Goal: Task Accomplishment & Management: Complete application form

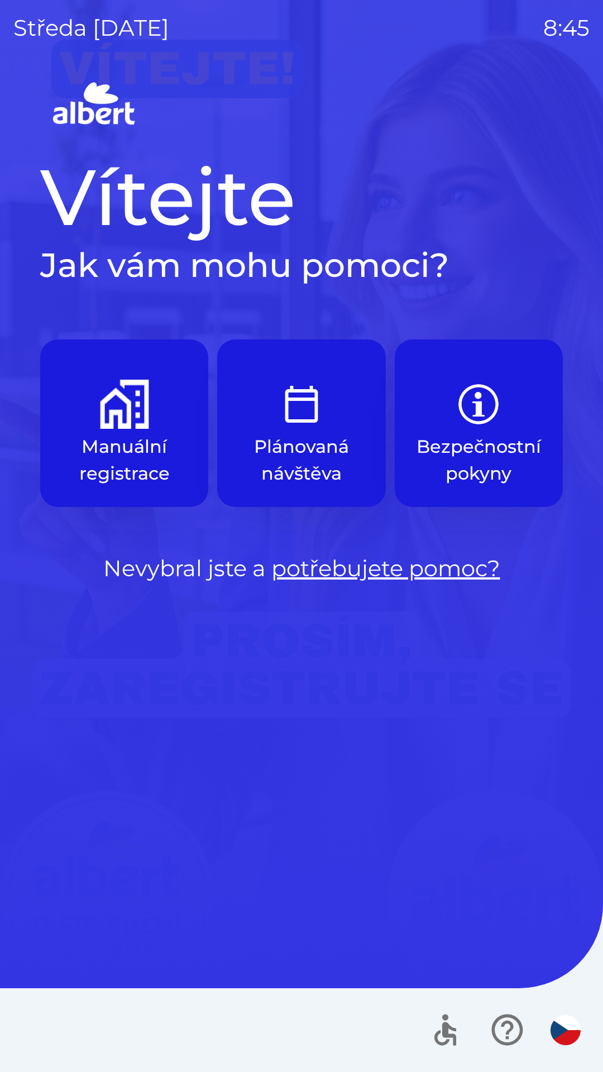
click at [140, 460] on p "Manuální registrace" at bounding box center [124, 460] width 114 height 54
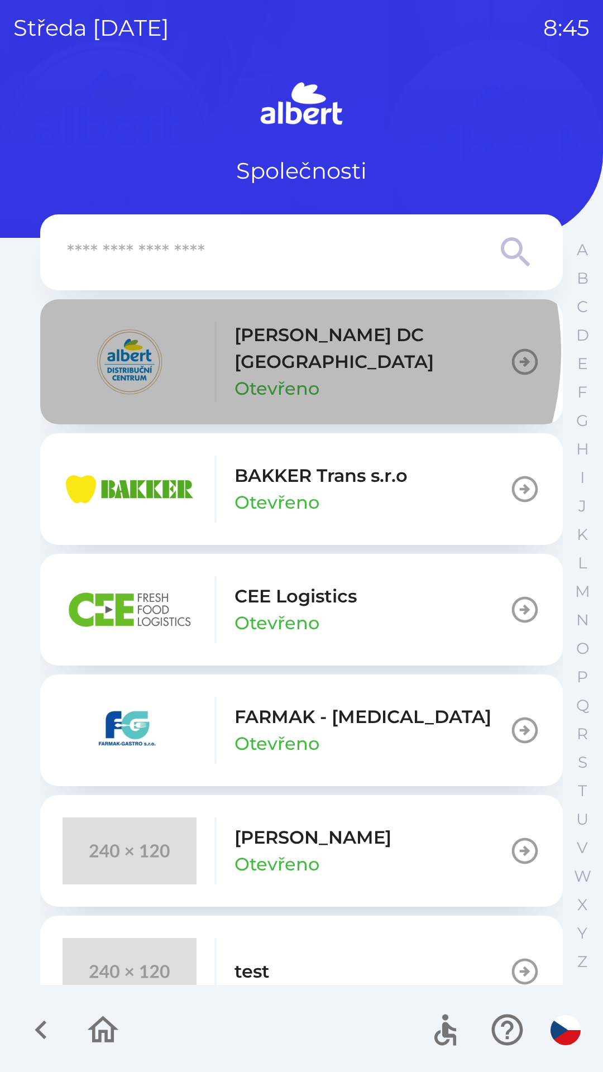
click at [278, 352] on p "[PERSON_NAME] DC [GEOGRAPHIC_DATA]" at bounding box center [372, 349] width 275 height 54
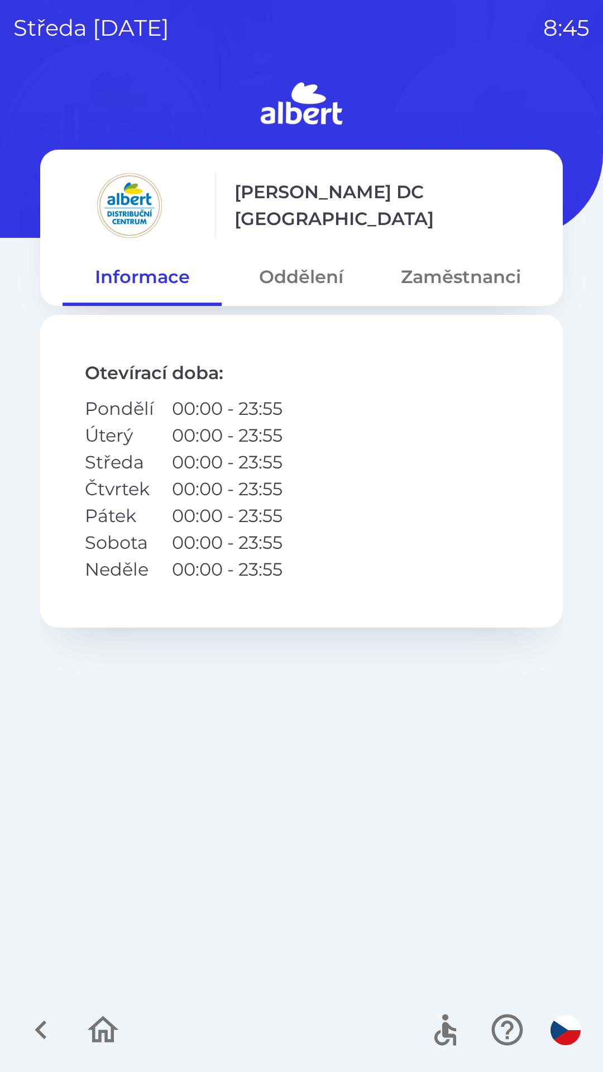
click at [292, 286] on button "Oddělení" at bounding box center [301, 277] width 159 height 40
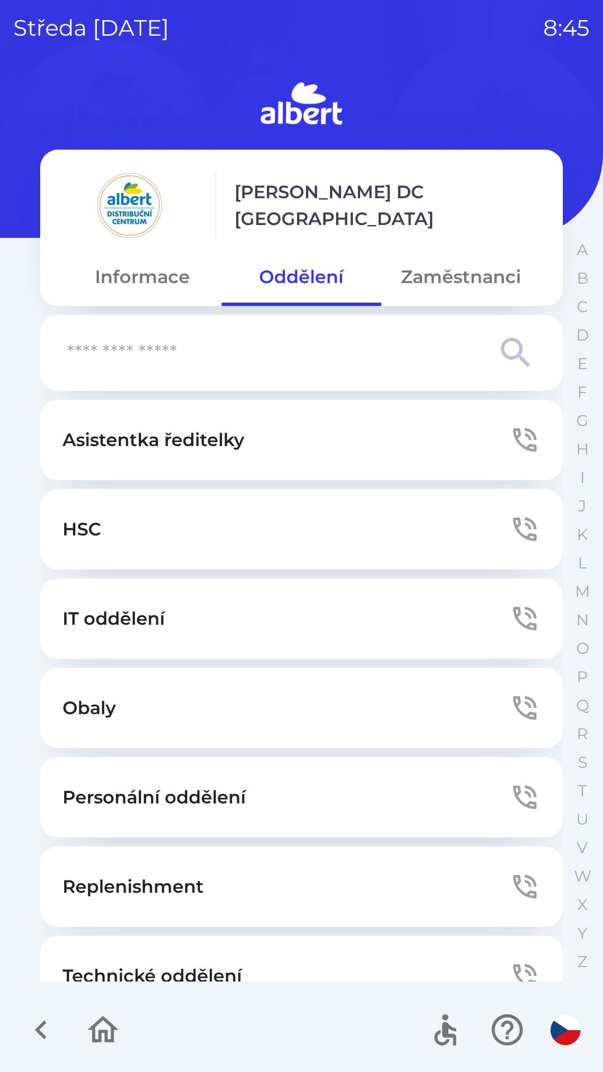
click at [122, 951] on button "Technické oddělení" at bounding box center [301, 976] width 523 height 80
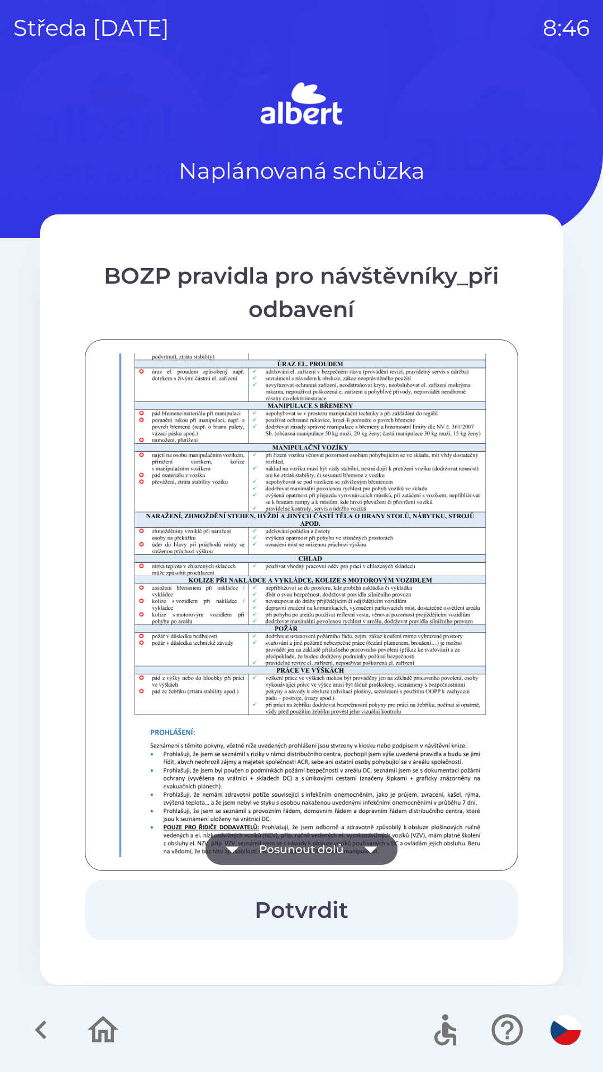
scroll to position [784, 0]
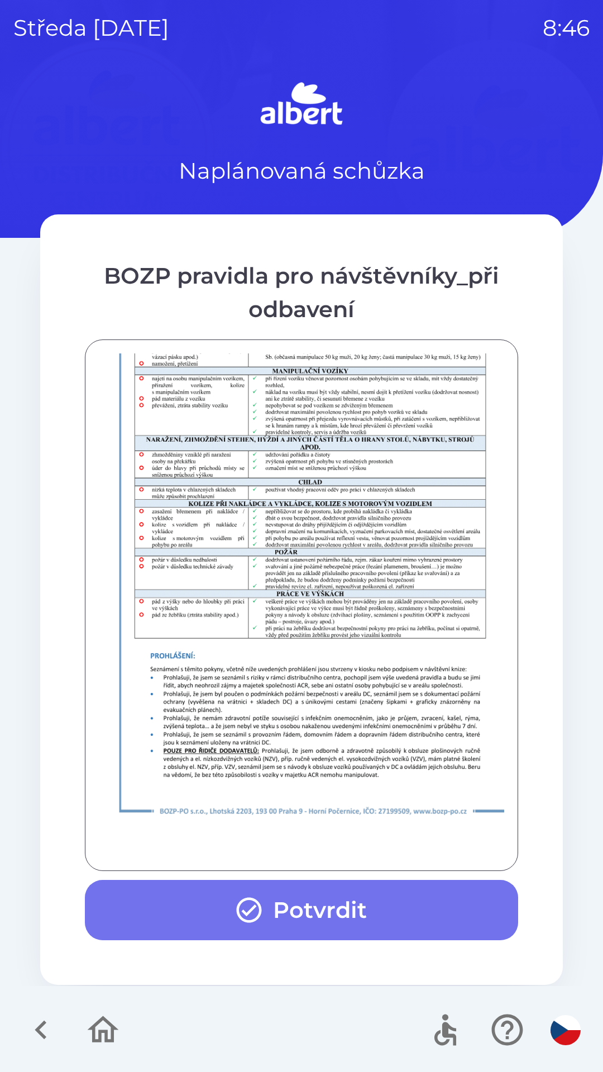
click at [282, 914] on button "Potvrdit" at bounding box center [301, 910] width 433 height 60
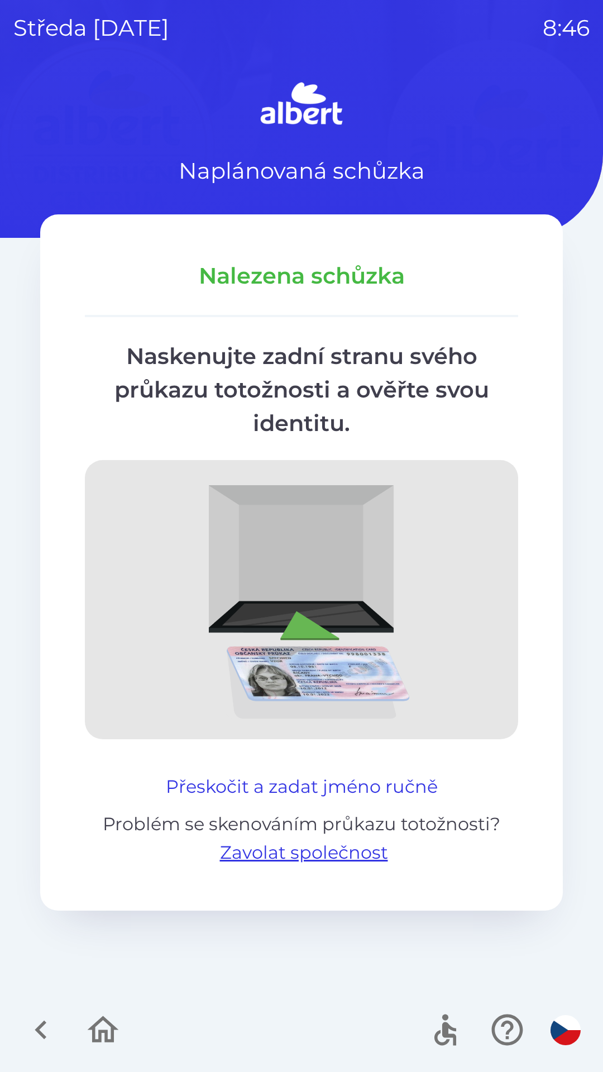
click at [370, 799] on button "Přeskočit a zadat jméno ručně" at bounding box center [301, 786] width 281 height 27
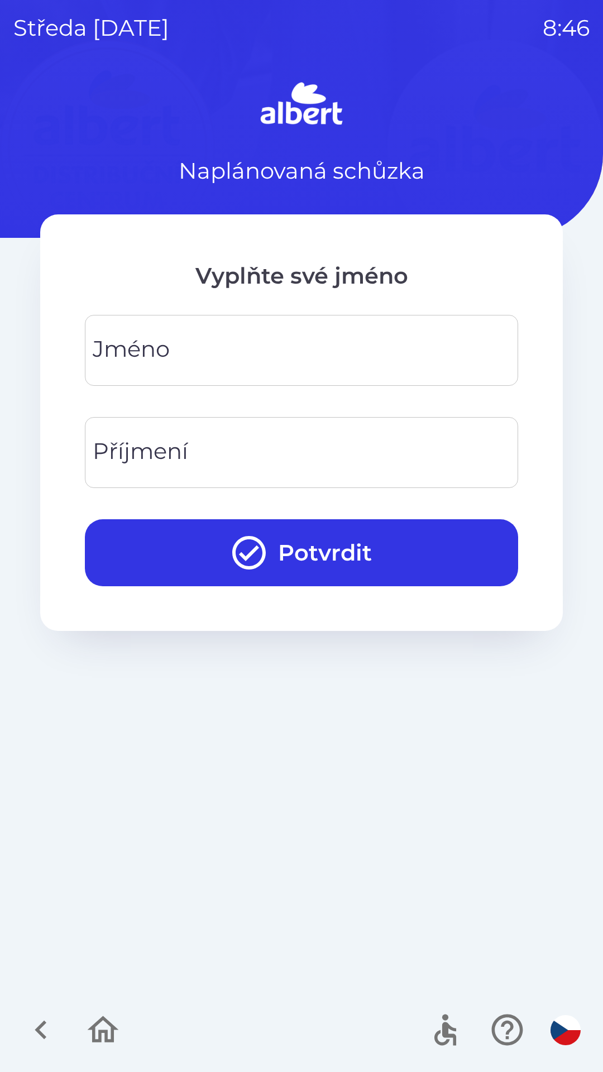
click at [236, 341] on input "Jméno" at bounding box center [301, 350] width 407 height 44
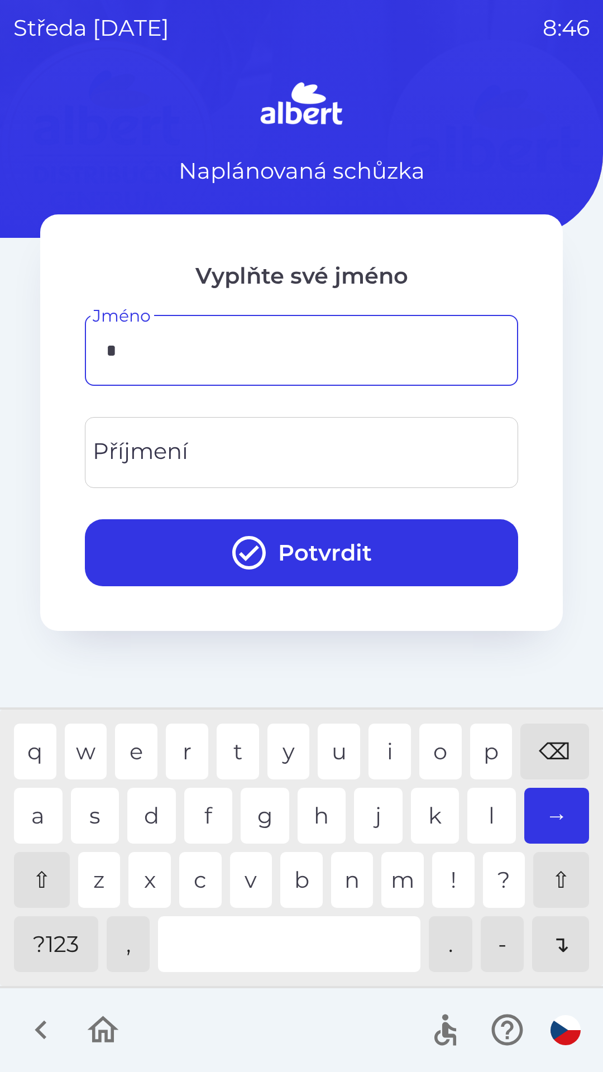
click at [483, 827] on div "l" at bounding box center [491, 816] width 49 height 56
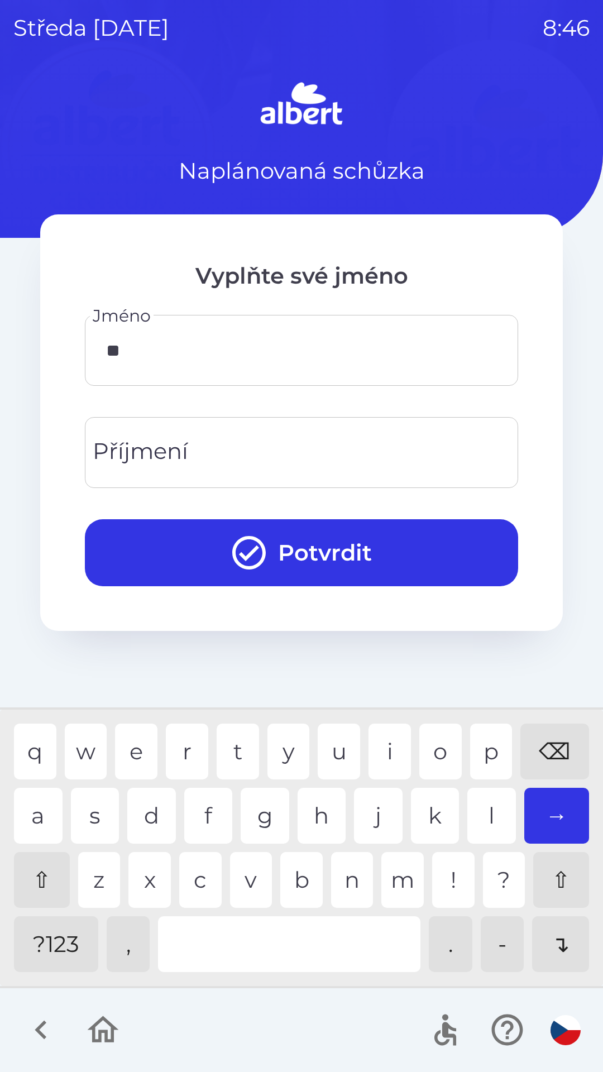
click at [350, 753] on div "u" at bounding box center [339, 752] width 42 height 56
click at [54, 811] on div "a" at bounding box center [38, 816] width 49 height 56
type input "*****"
click at [306, 456] on input "Příjmení" at bounding box center [301, 453] width 407 height 44
click at [44, 818] on div "a" at bounding box center [38, 816] width 49 height 56
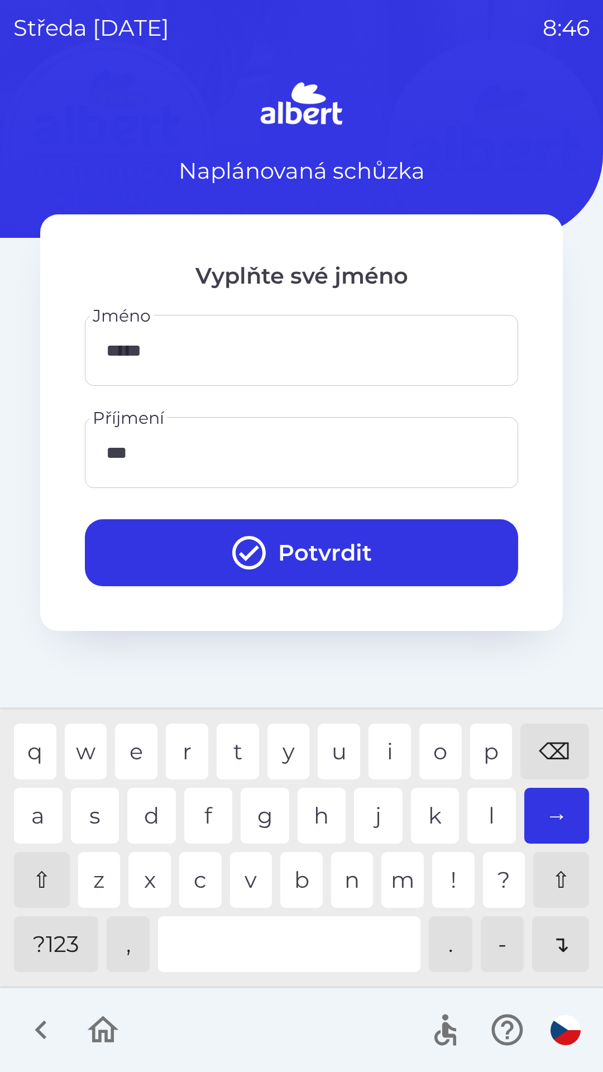
click at [489, 833] on div "l" at bounding box center [491, 816] width 49 height 56
type input "*******"
click at [307, 821] on div "h" at bounding box center [322, 816] width 49 height 56
click at [416, 567] on button "Potvrdit" at bounding box center [301, 552] width 433 height 67
